Goal: Transaction & Acquisition: Obtain resource

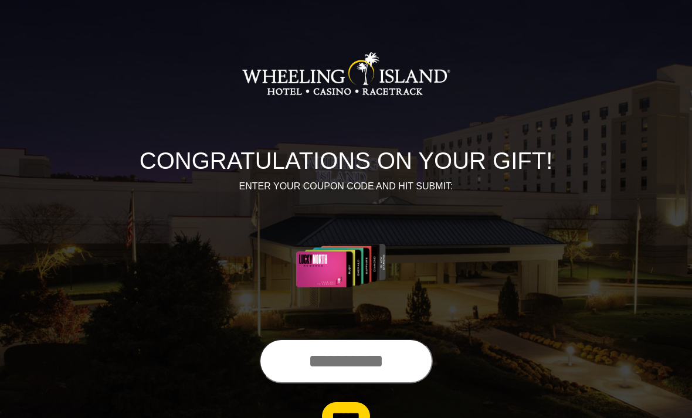
click at [310, 359] on input "text" at bounding box center [346, 361] width 174 height 45
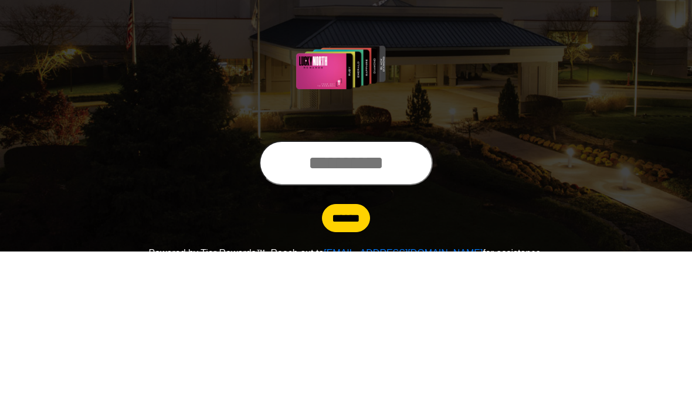
scroll to position [47, 0]
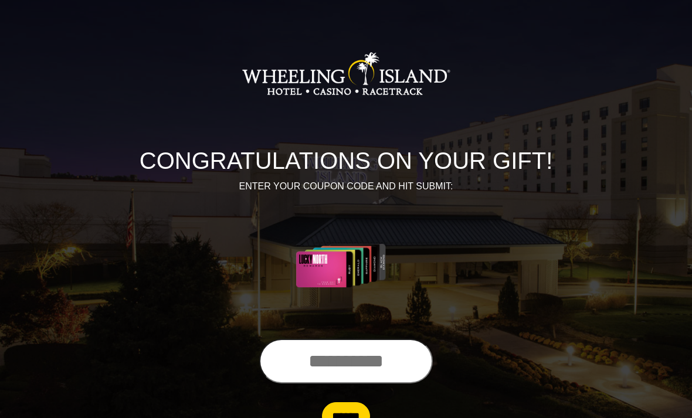
scroll to position [47, 0]
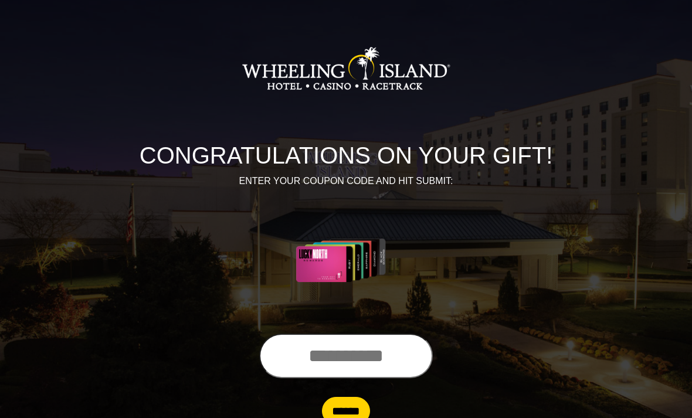
scroll to position [5, 0]
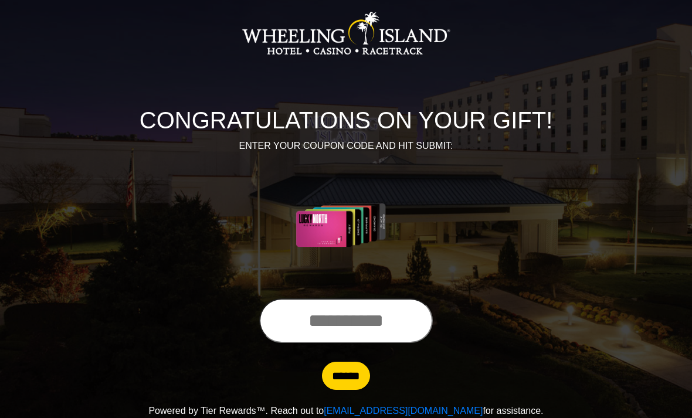
scroll to position [47, 0]
